Goal: Find specific page/section: Find specific page/section

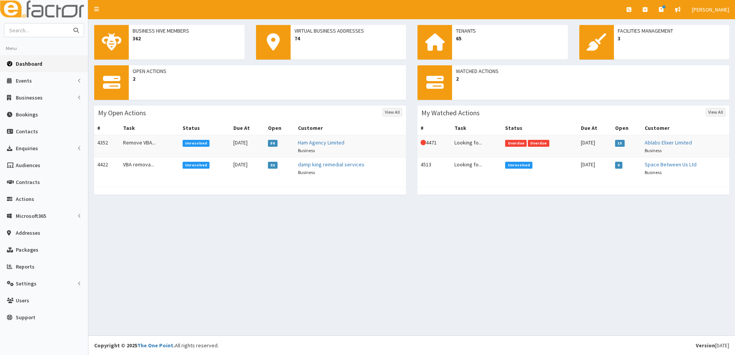
click at [50, 33] on input "text" at bounding box center [36, 29] width 65 height 13
type input "womens aid"
click at [68, 23] on button "submit" at bounding box center [75, 29] width 15 height 13
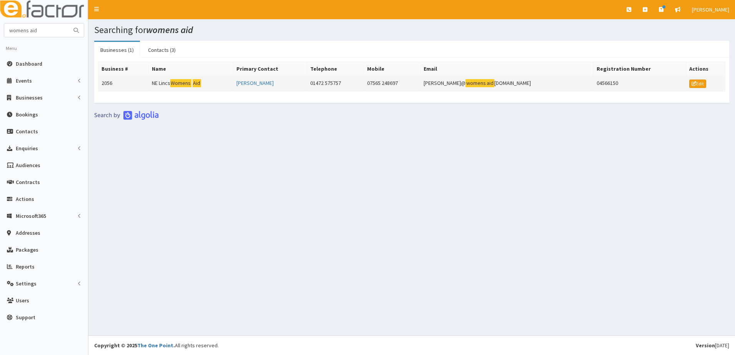
click at [105, 83] on td "2056" at bounding box center [123, 83] width 50 height 15
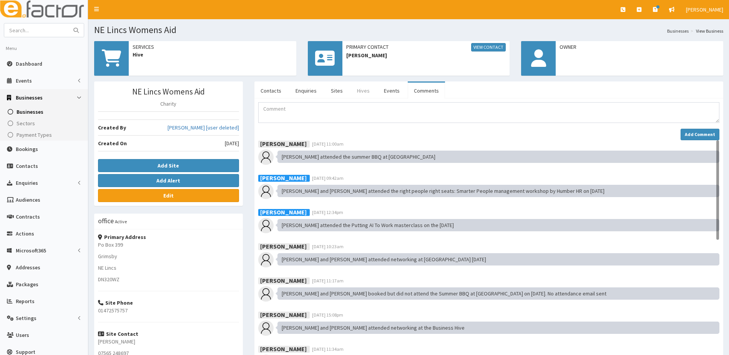
click at [363, 92] on link "Hives" at bounding box center [363, 91] width 25 height 16
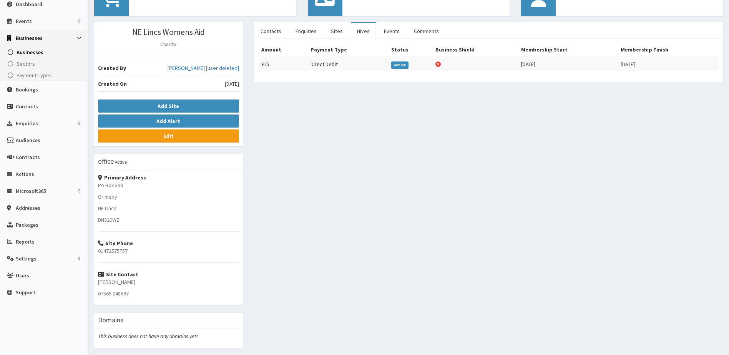
scroll to position [85, 0]
